Goal: Task Accomplishment & Management: Complete application form

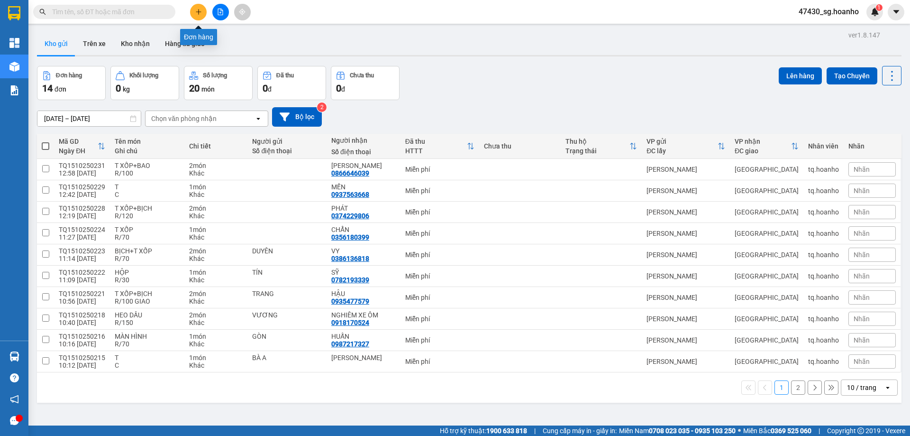
click at [201, 10] on icon "plus" at bounding box center [198, 12] width 7 height 7
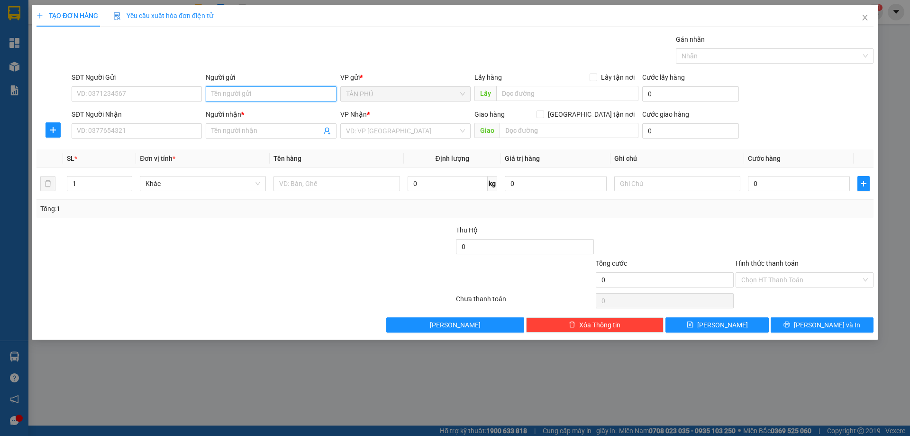
click at [249, 96] on input "Người gửi" at bounding box center [271, 93] width 130 height 15
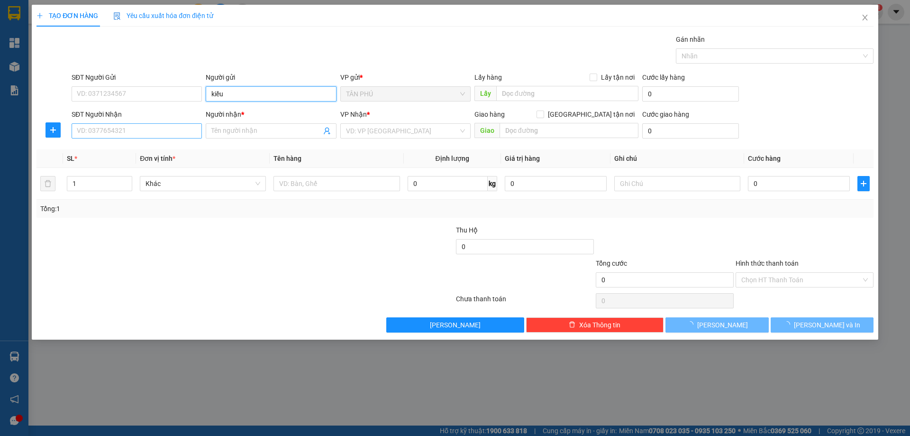
type input "kiều"
click at [148, 133] on input "SĐT Người Nhận" at bounding box center [137, 130] width 130 height 15
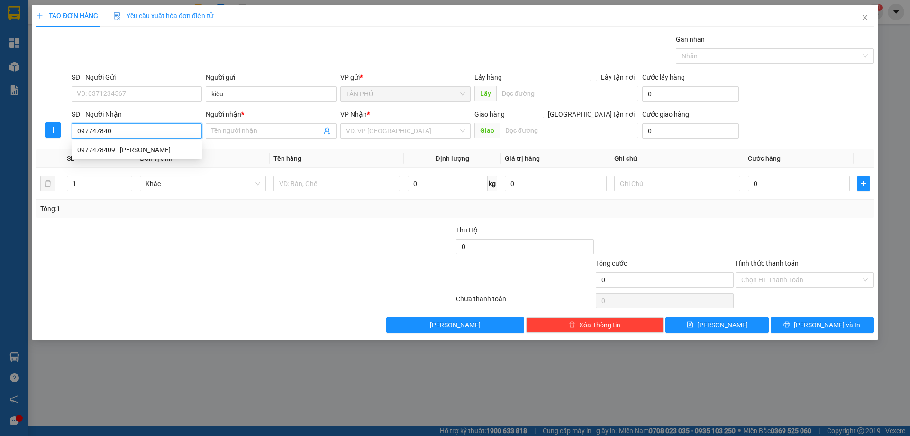
type input "0977478409"
click at [165, 151] on div "0977478409 - [PERSON_NAME]" at bounding box center [136, 150] width 119 height 10
type input "[PERSON_NAME]"
type input "0977478409"
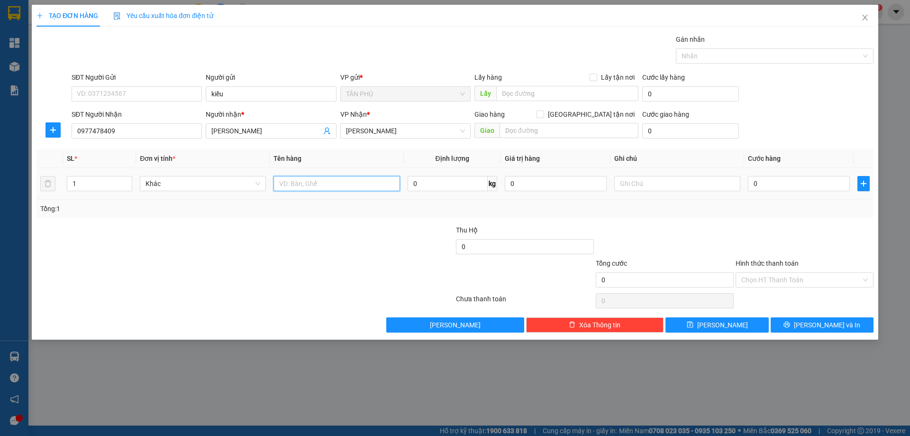
click at [320, 182] on input "text" at bounding box center [336, 183] width 126 height 15
type input "hộp"
click at [647, 188] on input "text" at bounding box center [677, 183] width 126 height 15
type input "t"
type input "r/30"
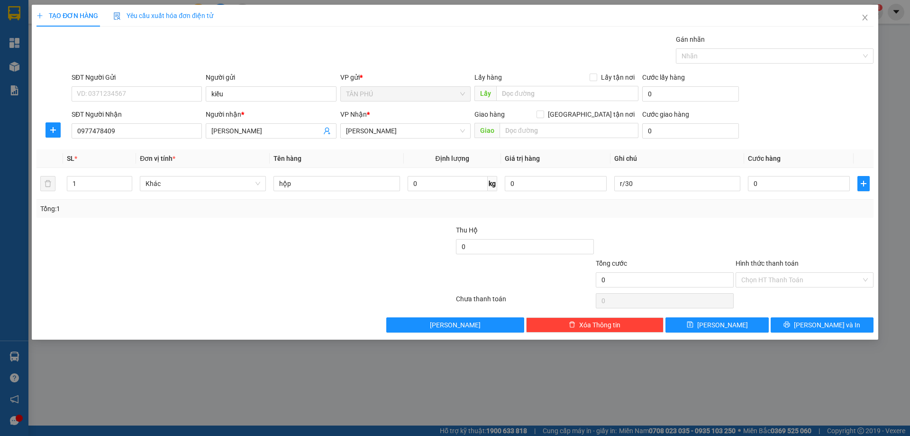
click at [760, 265] on label "Hình thức thanh toán" at bounding box center [767, 263] width 63 height 8
click at [760, 273] on input "Hình thức thanh toán" at bounding box center [801, 280] width 120 height 14
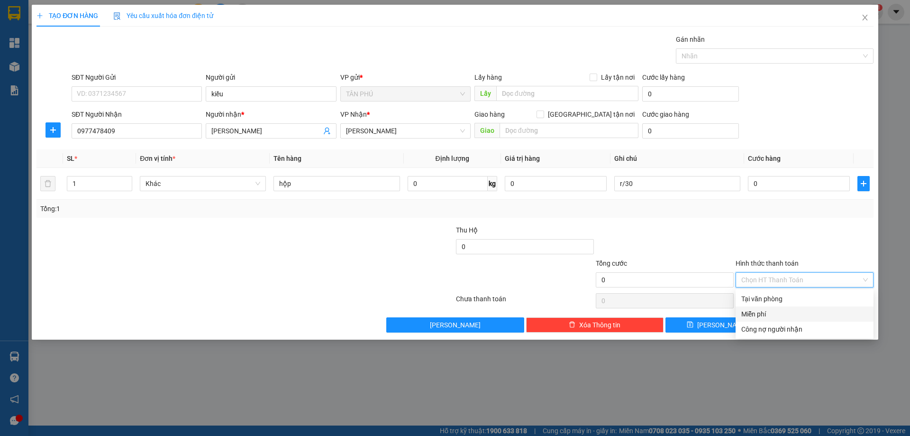
click at [764, 316] on div "Miễn phí" at bounding box center [804, 314] width 127 height 10
click at [788, 327] on button "[PERSON_NAME] và In" at bounding box center [822, 324] width 103 height 15
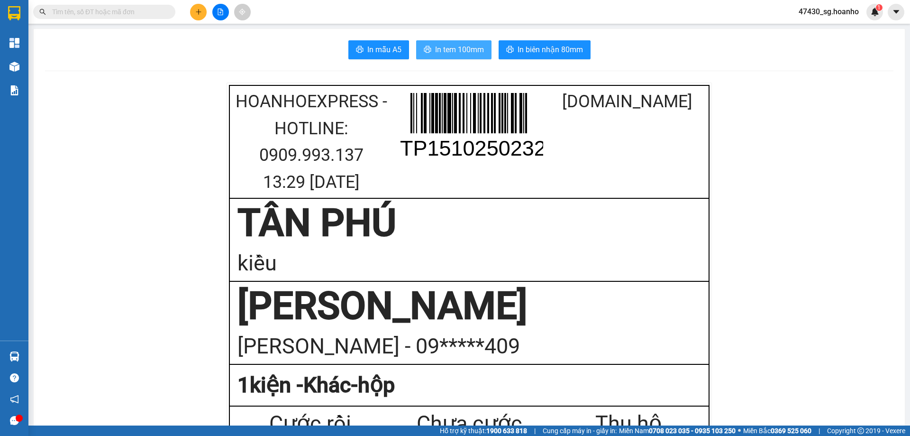
click at [464, 45] on span "In tem 100mm" at bounding box center [459, 50] width 49 height 12
click at [196, 11] on icon "plus" at bounding box center [198, 12] width 7 height 7
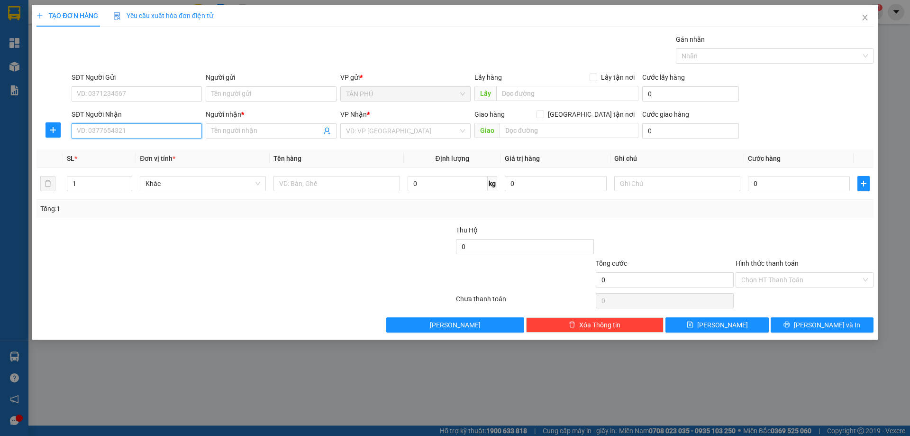
click at [193, 131] on input "SĐT Người Nhận" at bounding box center [137, 130] width 130 height 15
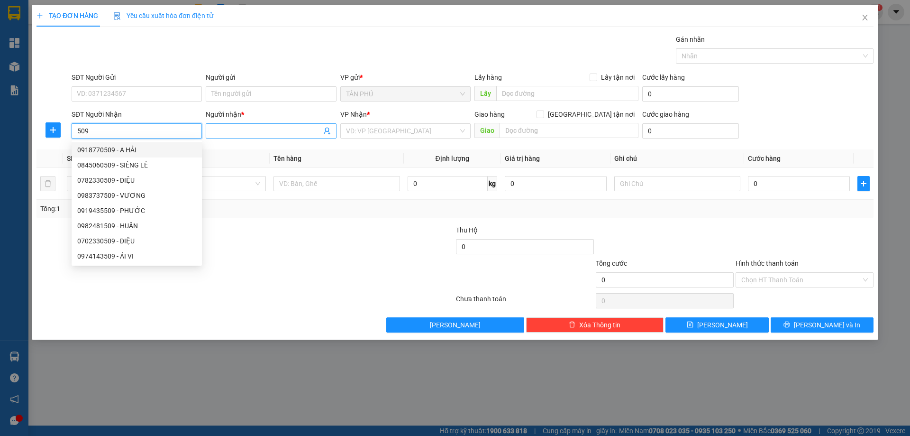
type input "509"
click at [220, 132] on input "Người nhận *" at bounding box center [265, 131] width 109 height 10
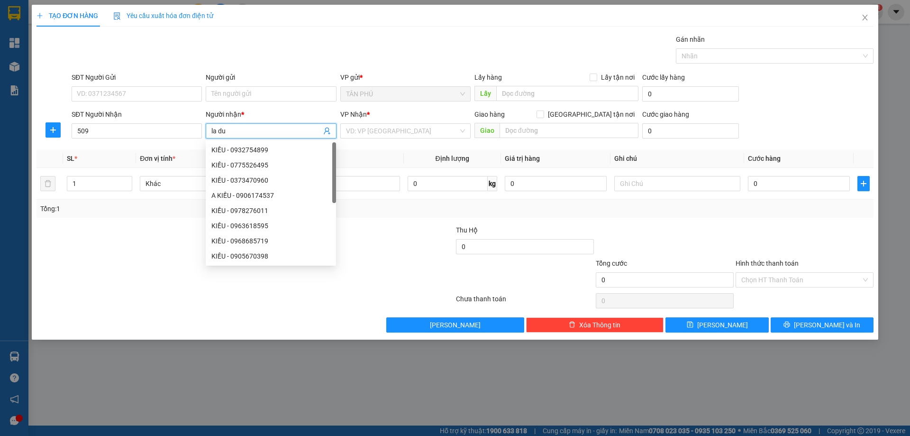
type input "la duy"
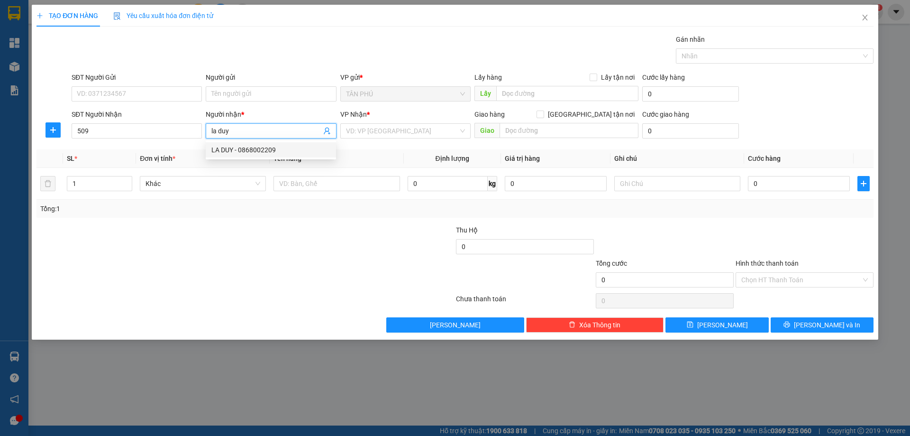
click at [245, 147] on div "LA DUY - 0868002209" at bounding box center [270, 150] width 119 height 10
type input "0868002209"
type input "LA DUY"
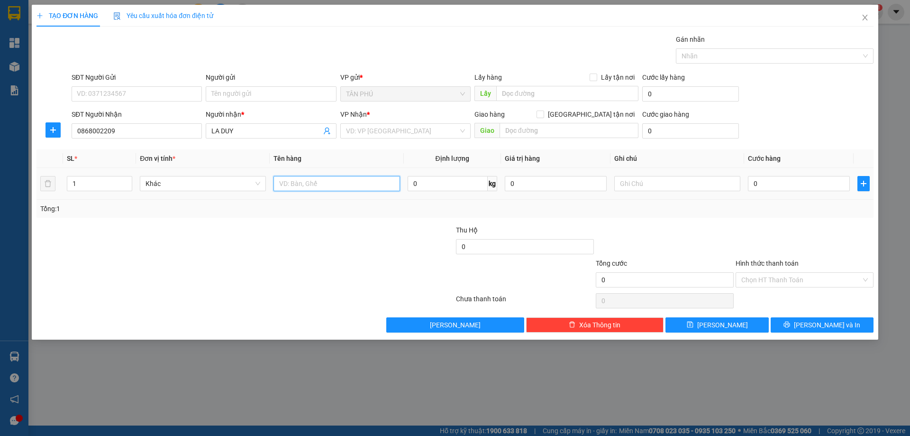
click at [348, 178] on input "text" at bounding box center [336, 183] width 126 height 15
type input "t"
click at [377, 136] on input "search" at bounding box center [402, 131] width 112 height 14
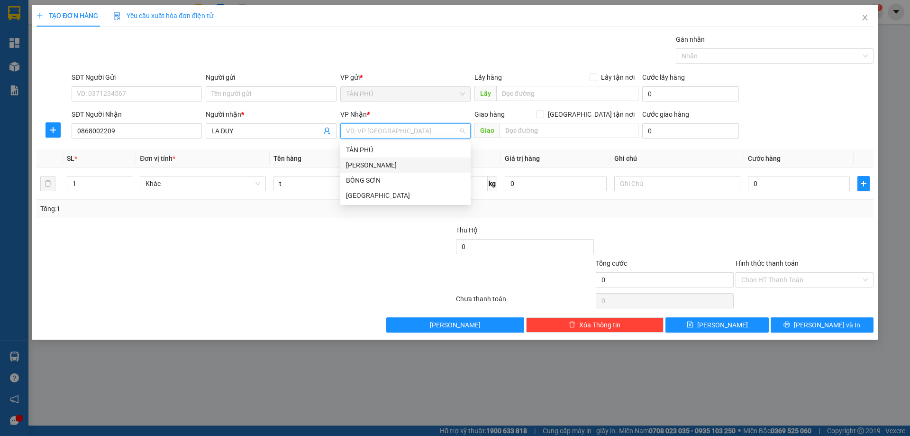
click at [377, 164] on div "[PERSON_NAME]" at bounding box center [405, 165] width 119 height 10
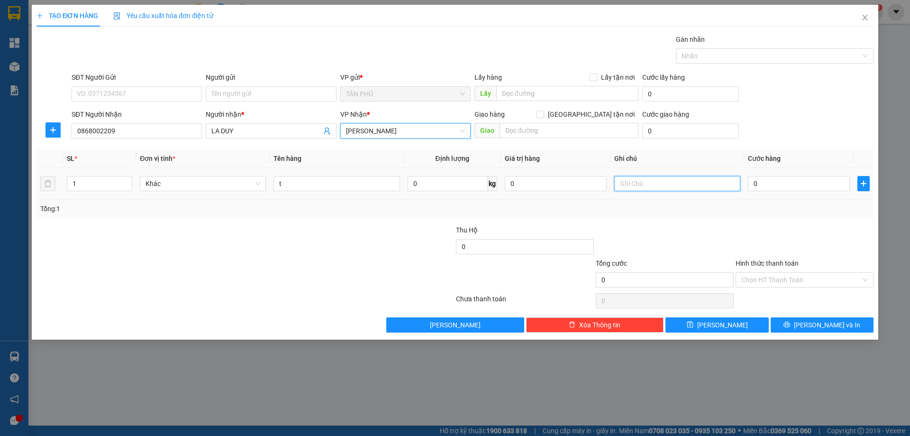
click at [630, 187] on input "text" at bounding box center [677, 183] width 126 height 15
type input "c"
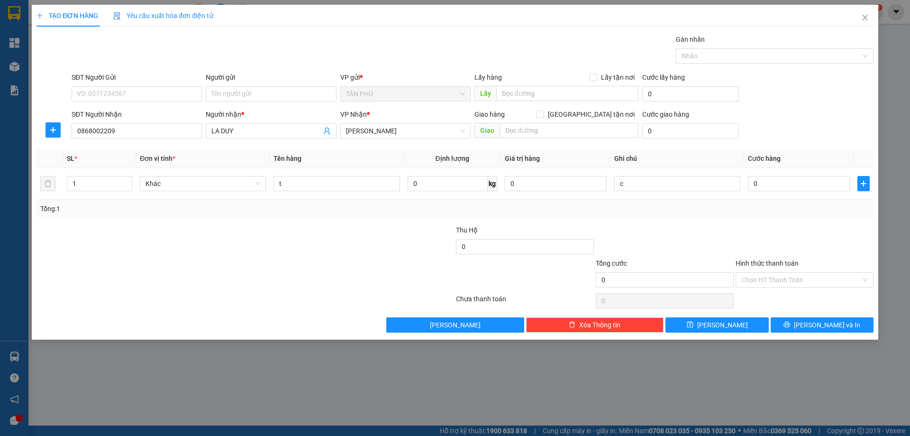
click at [750, 264] on label "Hình thức thanh toán" at bounding box center [767, 263] width 63 height 8
click at [750, 273] on input "Hình thức thanh toán" at bounding box center [801, 280] width 120 height 14
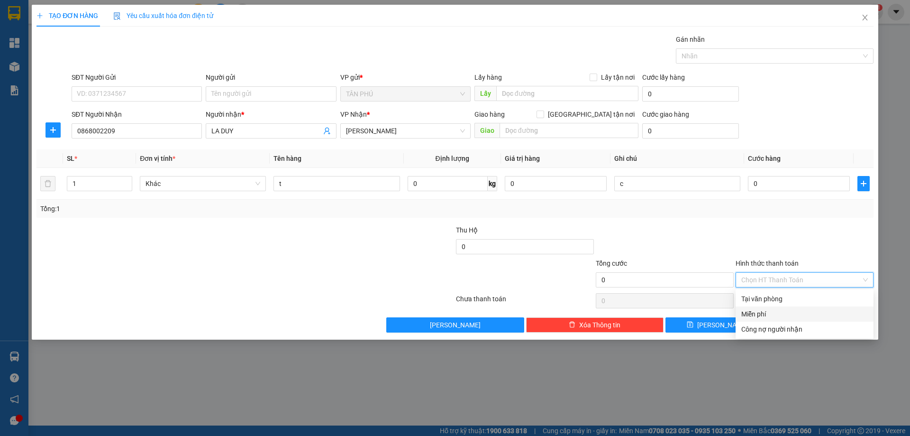
click at [773, 310] on div "Miễn phí" at bounding box center [804, 314] width 127 height 10
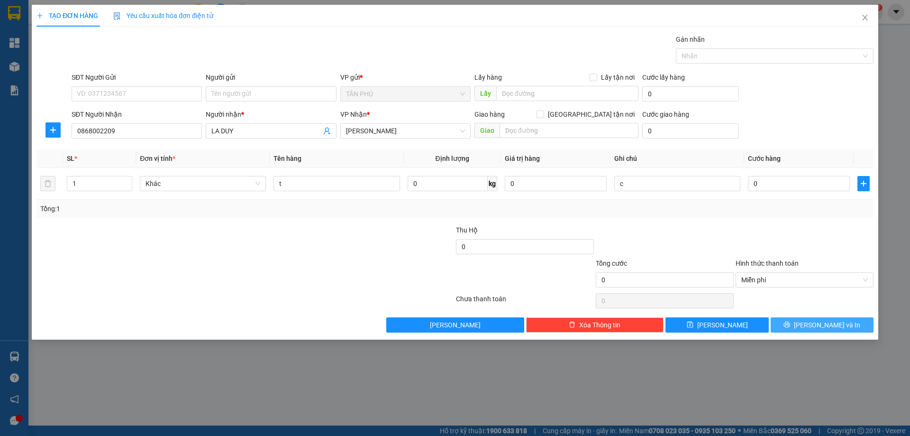
click at [782, 318] on button "[PERSON_NAME] và In" at bounding box center [822, 324] width 103 height 15
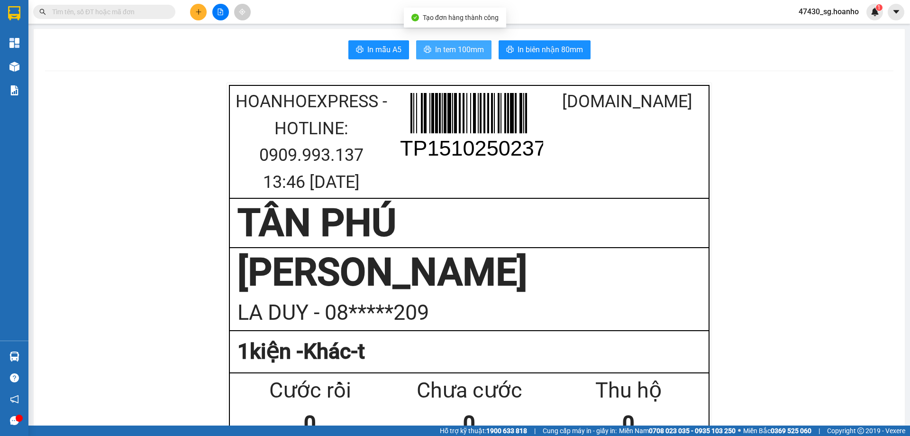
click at [471, 49] on span "In tem 100mm" at bounding box center [459, 50] width 49 height 12
